Goal: Navigation & Orientation: Find specific page/section

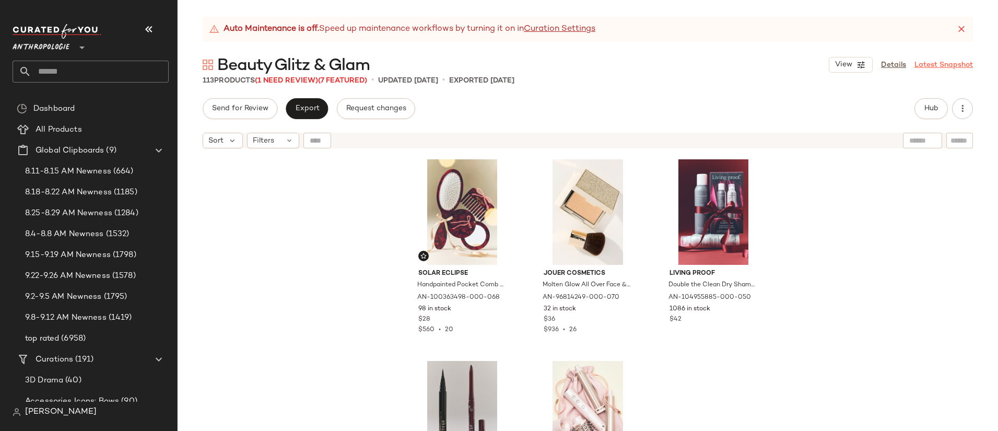
click at [939, 63] on link "Latest Snapshot" at bounding box center [943, 65] width 58 height 11
